Goal: Task Accomplishment & Management: Use online tool/utility

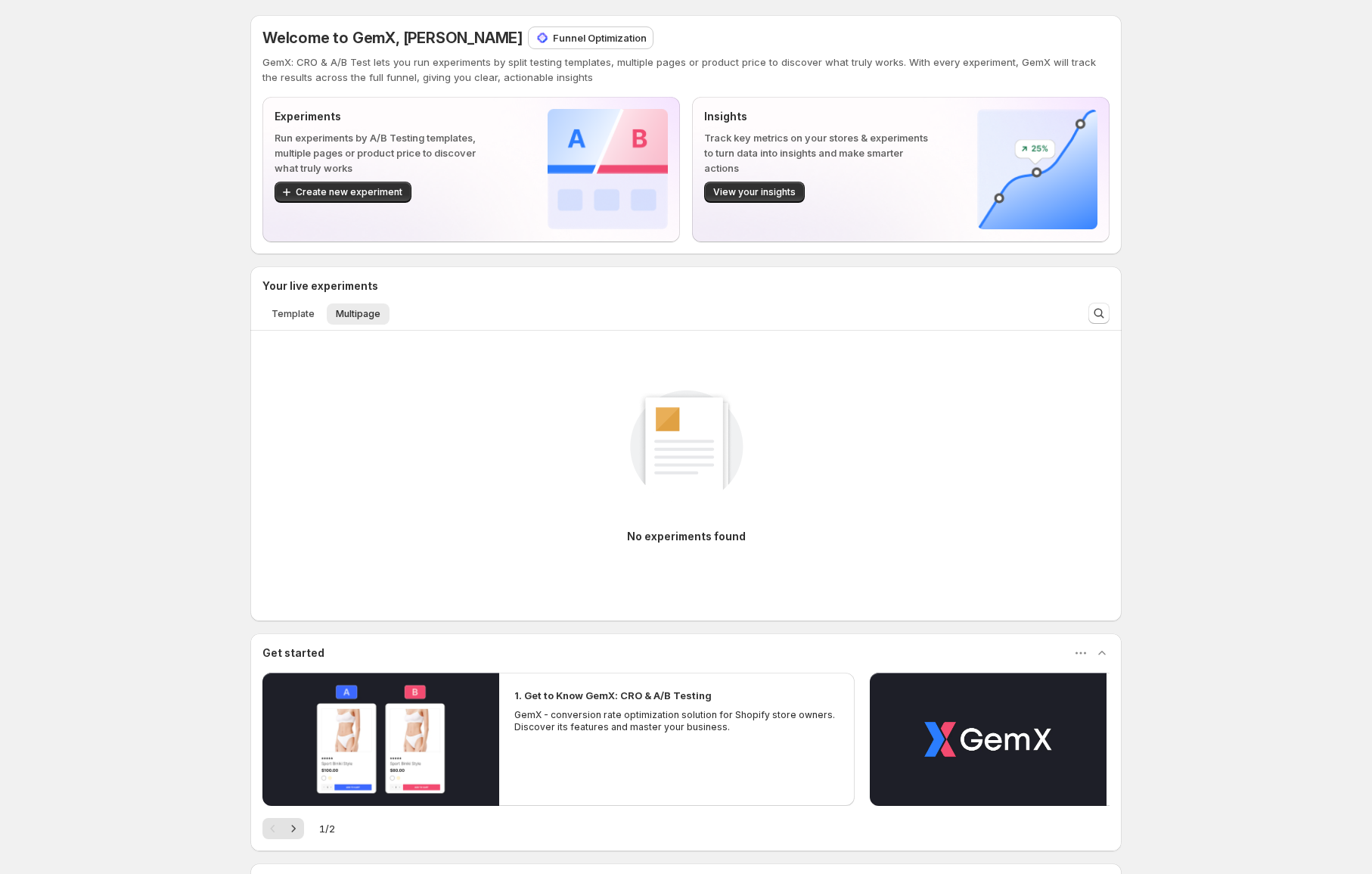
drag, startPoint x: 106, startPoint y: 325, endPoint x: 42, endPoint y: 308, distance: 66.2
click at [106, 324] on div "Welcome to GemX, [PERSON_NAME] Funnel Optimization GemX: CRO & A/B Test lets yo…" at bounding box center [686, 520] width 1372 height 1042
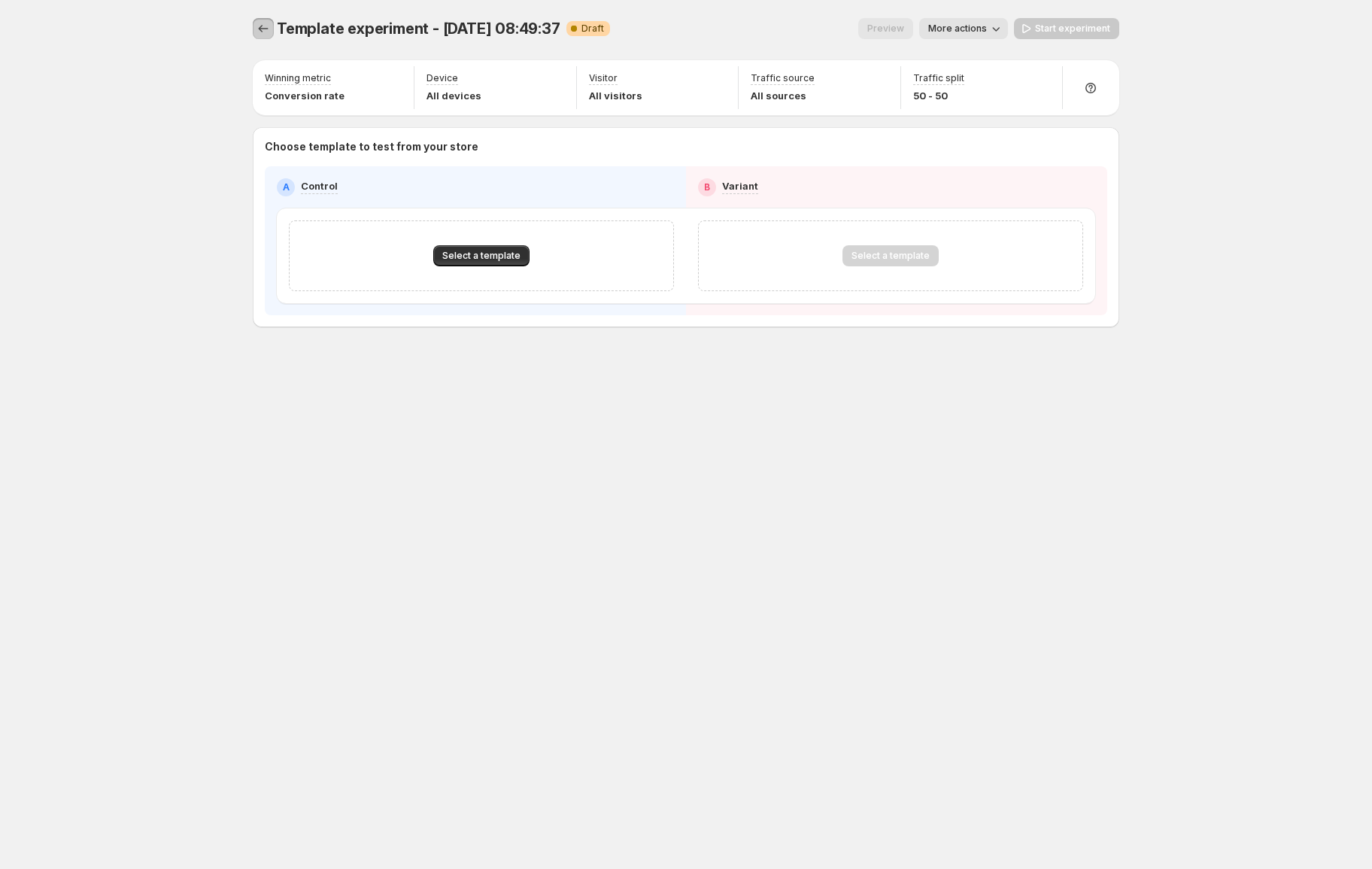
click at [271, 19] on button "Experiments" at bounding box center [263, 28] width 21 height 21
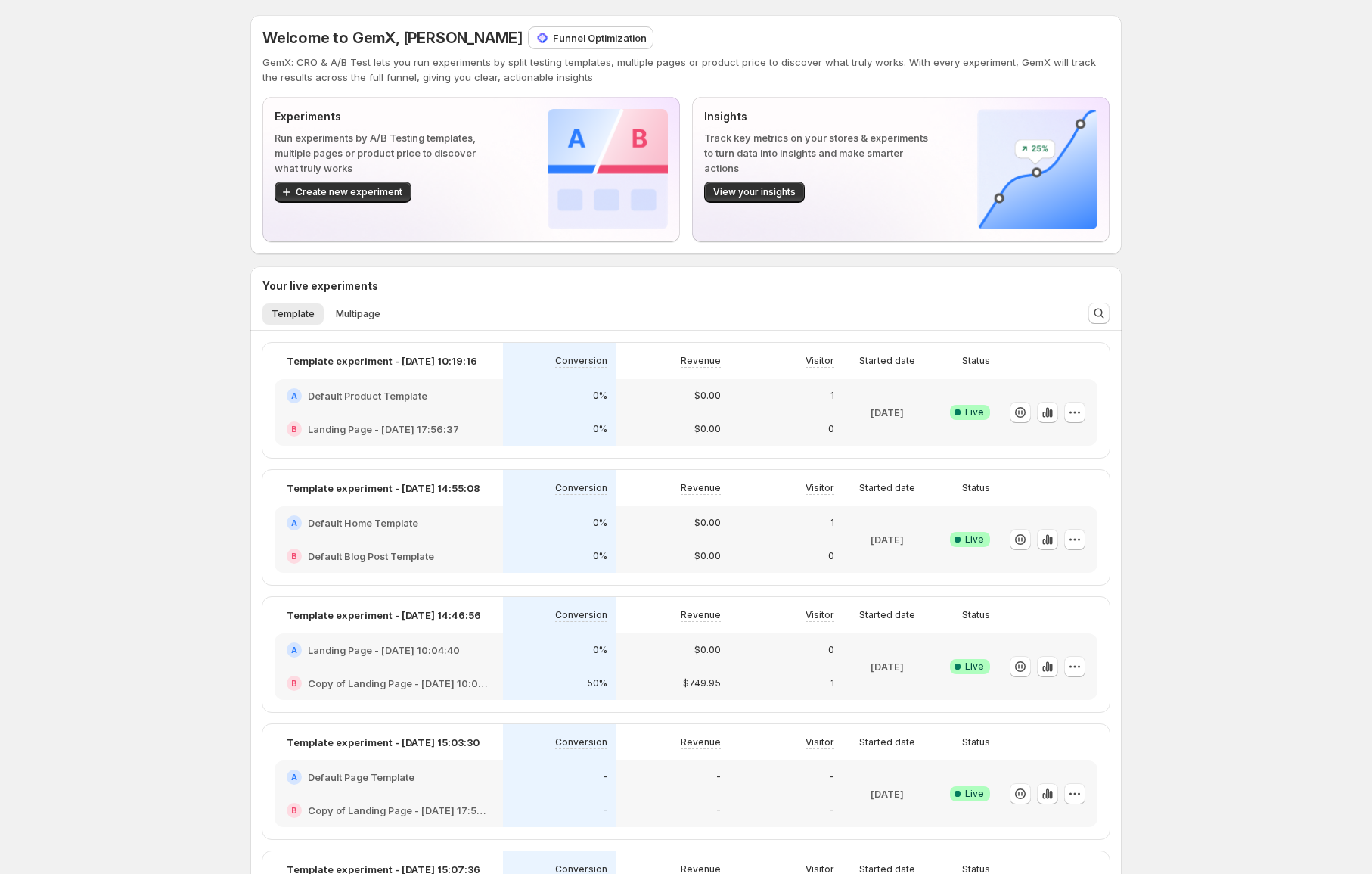
click at [23, 219] on div "Welcome to GemX, Duc Trinh Funnel Optimization GemX: CRO & A/B Test lets you ru…" at bounding box center [686, 716] width 1372 height 1432
